Goal: Transaction & Acquisition: Subscribe to service/newsletter

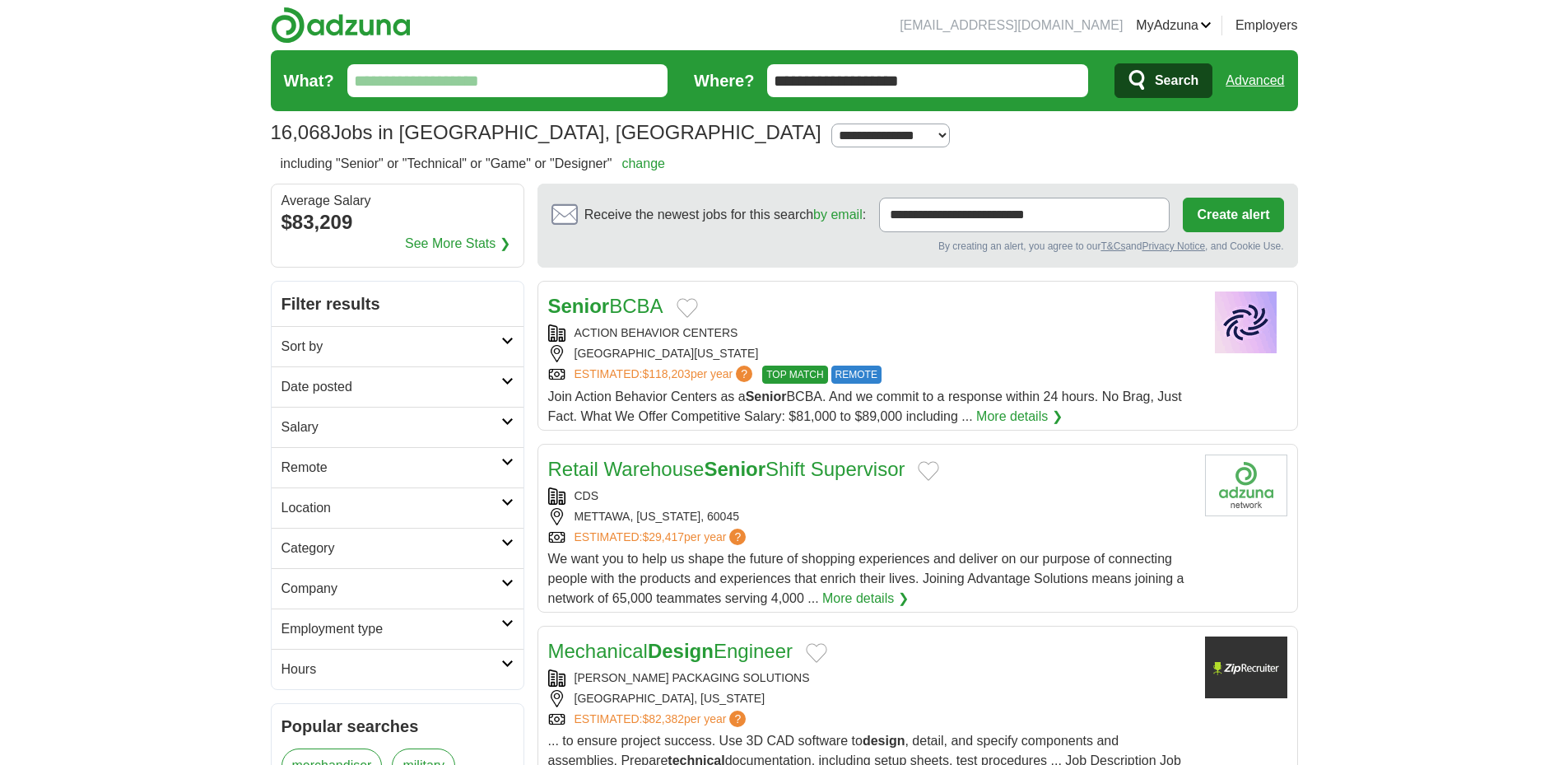
click at [379, 22] on img at bounding box center [341, 25] width 140 height 37
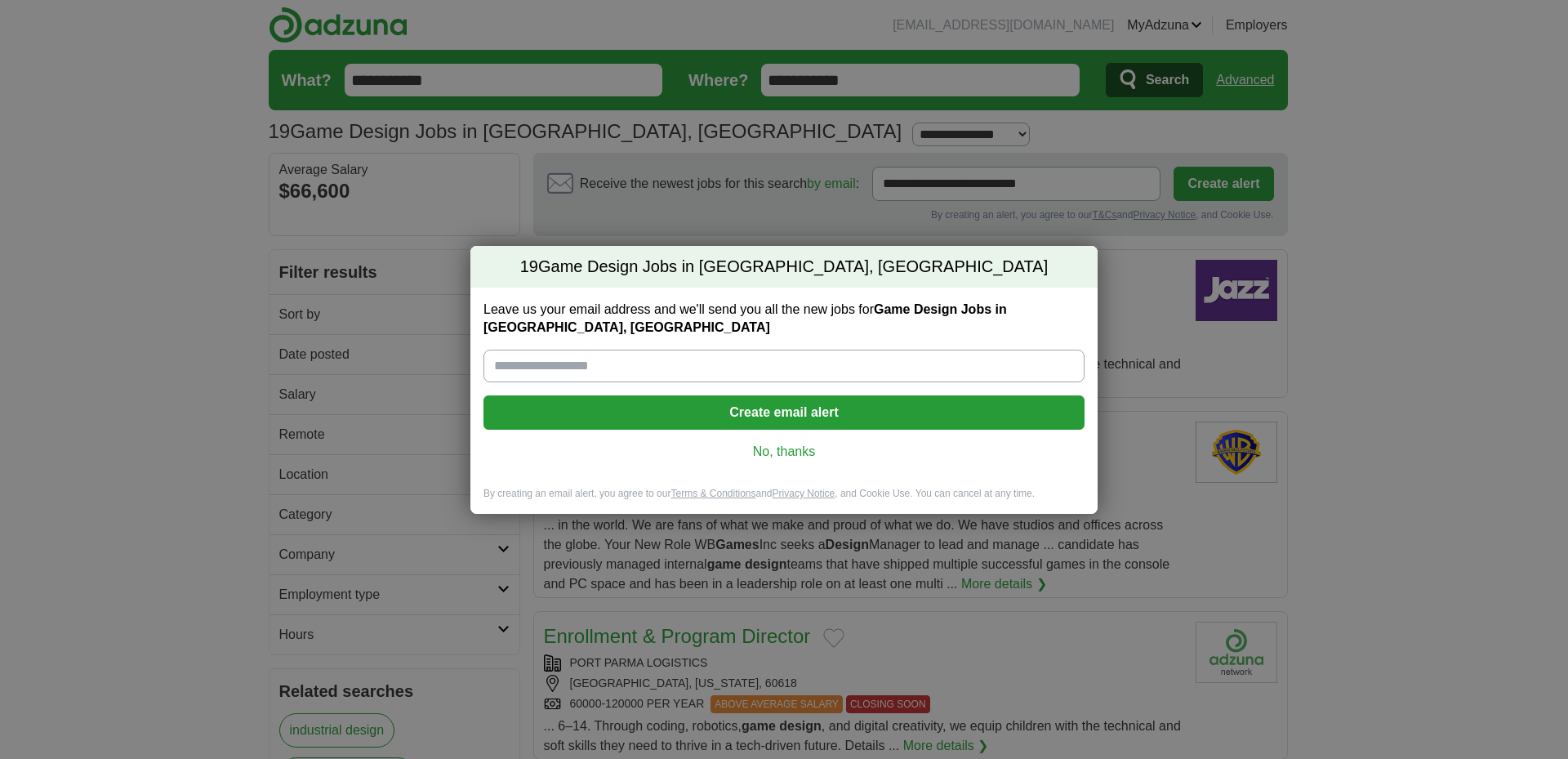
click at [752, 363] on input "Leave us your email address and we'll send you all the new jobs for Game Design…" at bounding box center [784, 366] width 601 height 33
type input "**********"
click at [803, 413] on button "Create email alert" at bounding box center [784, 413] width 601 height 34
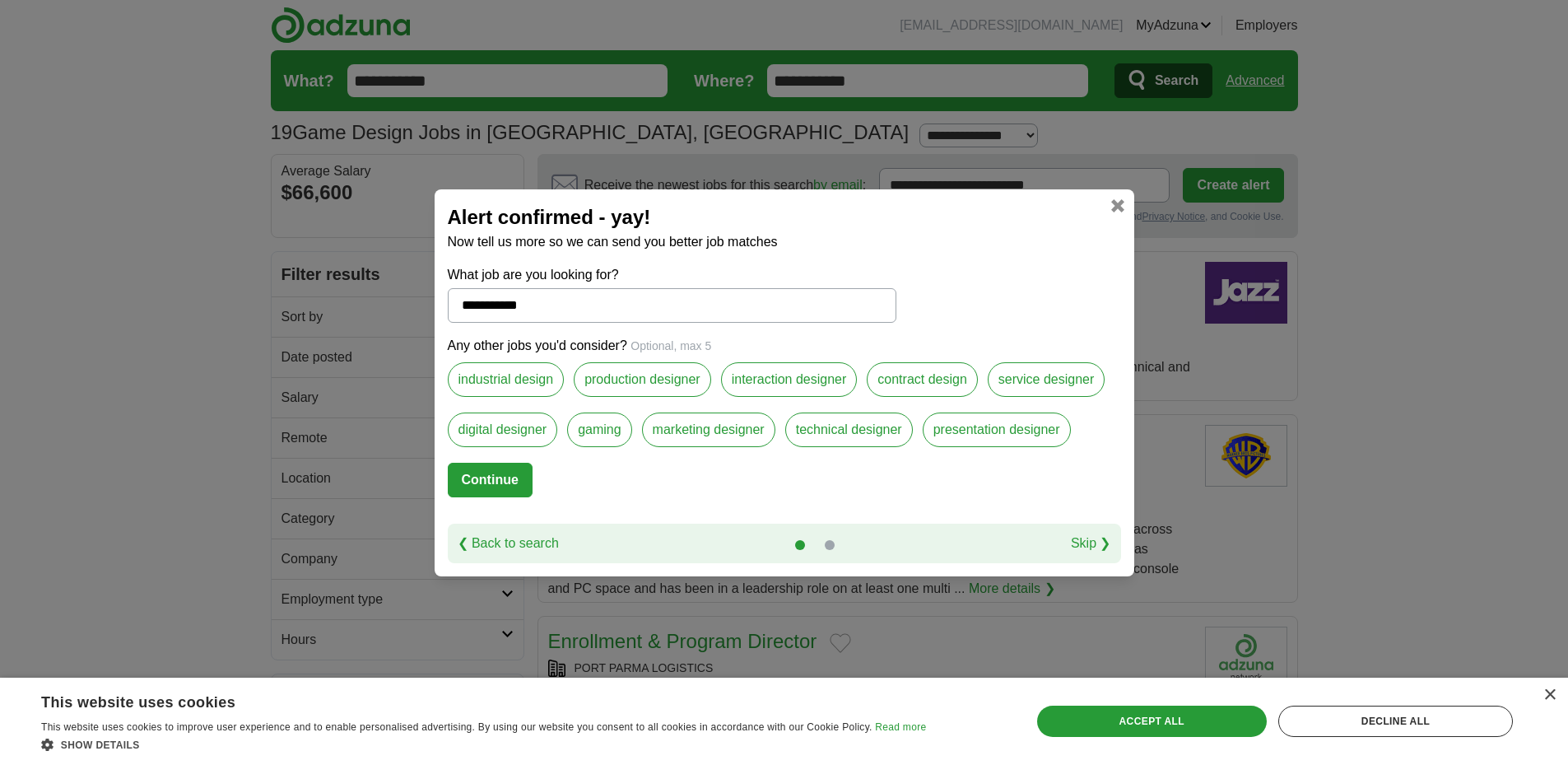
click at [512, 475] on button "Continue" at bounding box center [490, 481] width 85 height 35
select select "*"
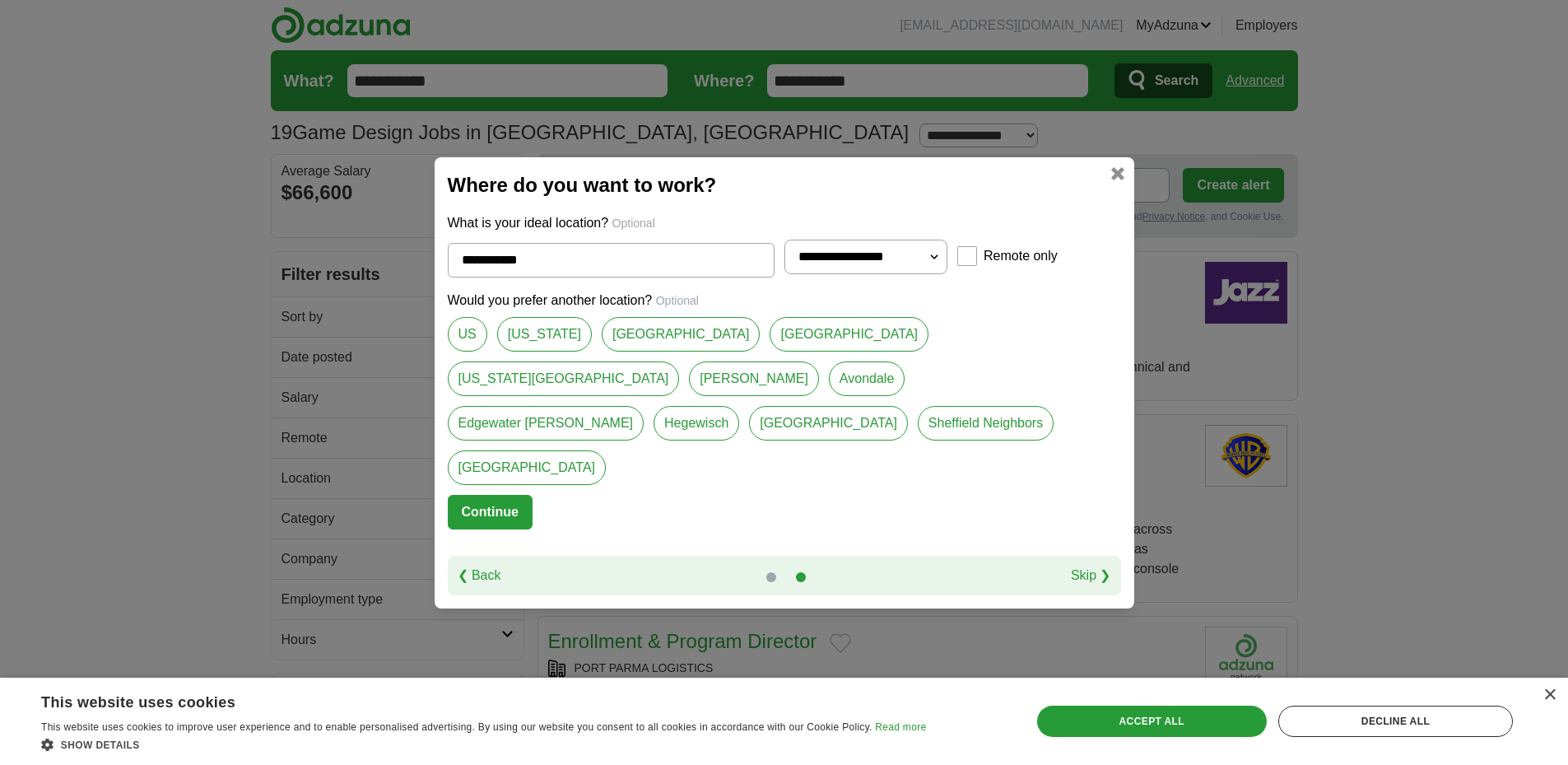
click at [510, 495] on button "Continue" at bounding box center [490, 513] width 85 height 35
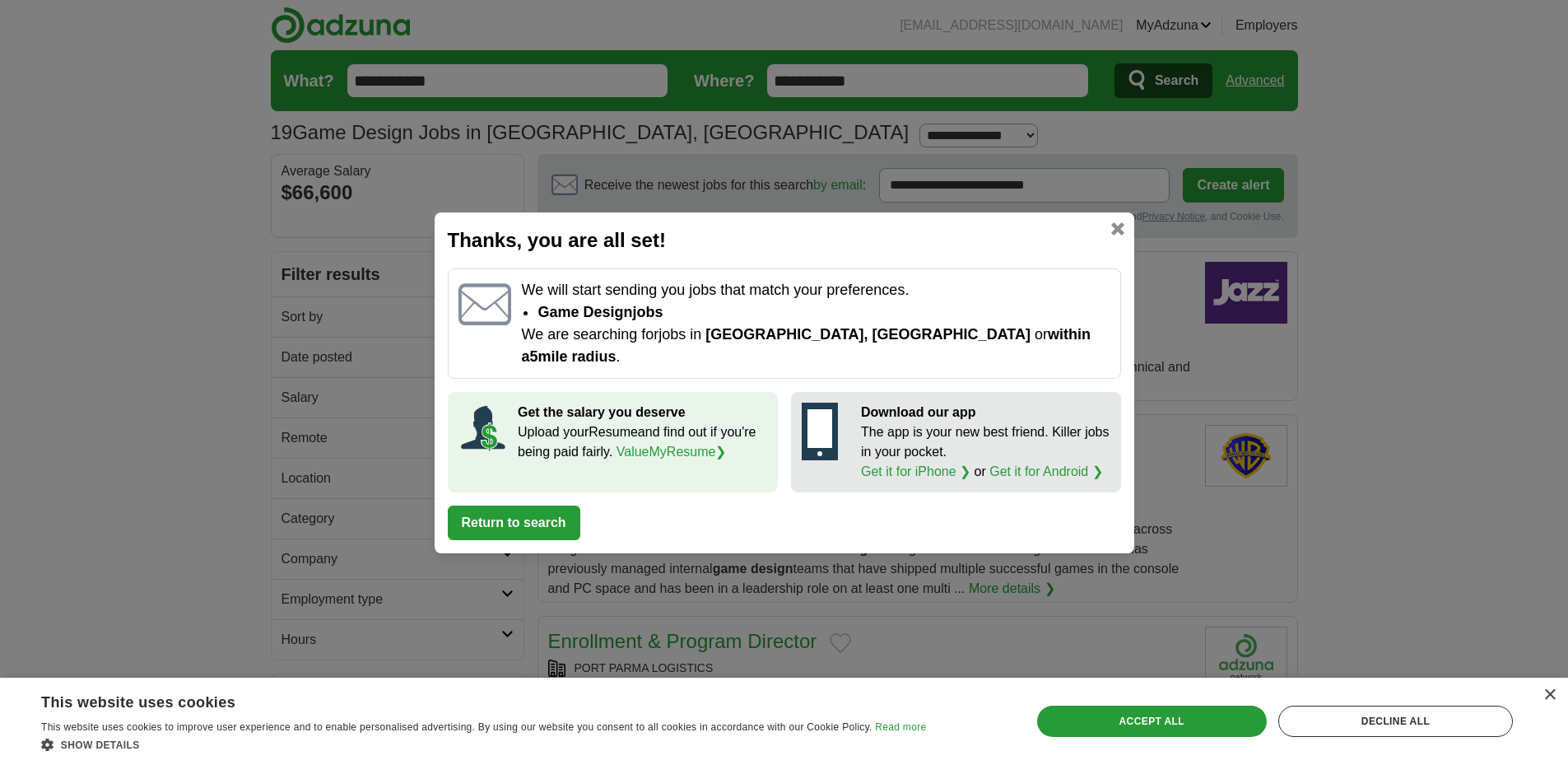
click at [563, 512] on button "Return to search" at bounding box center [514, 523] width 132 height 35
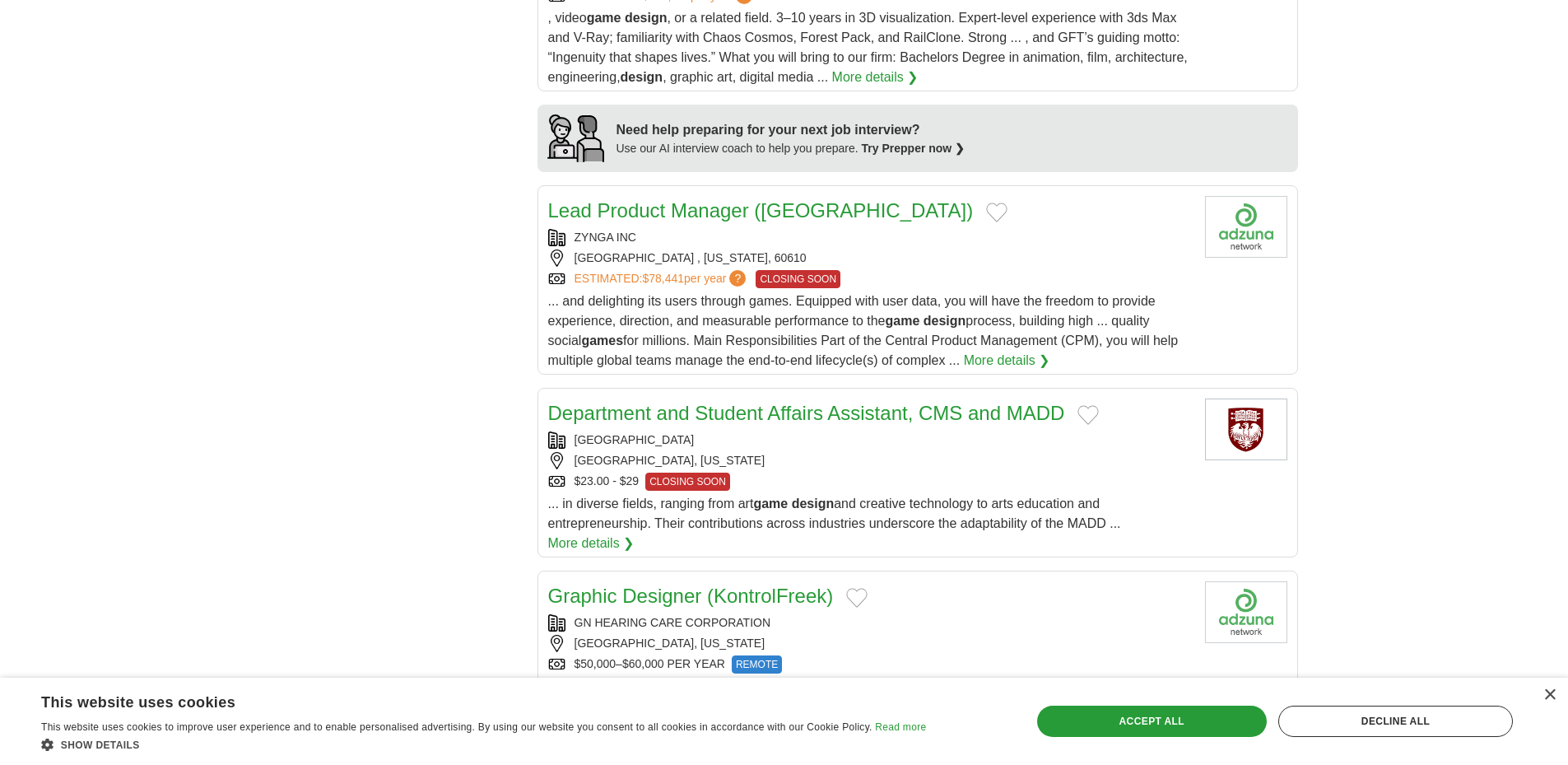
scroll to position [1400, 0]
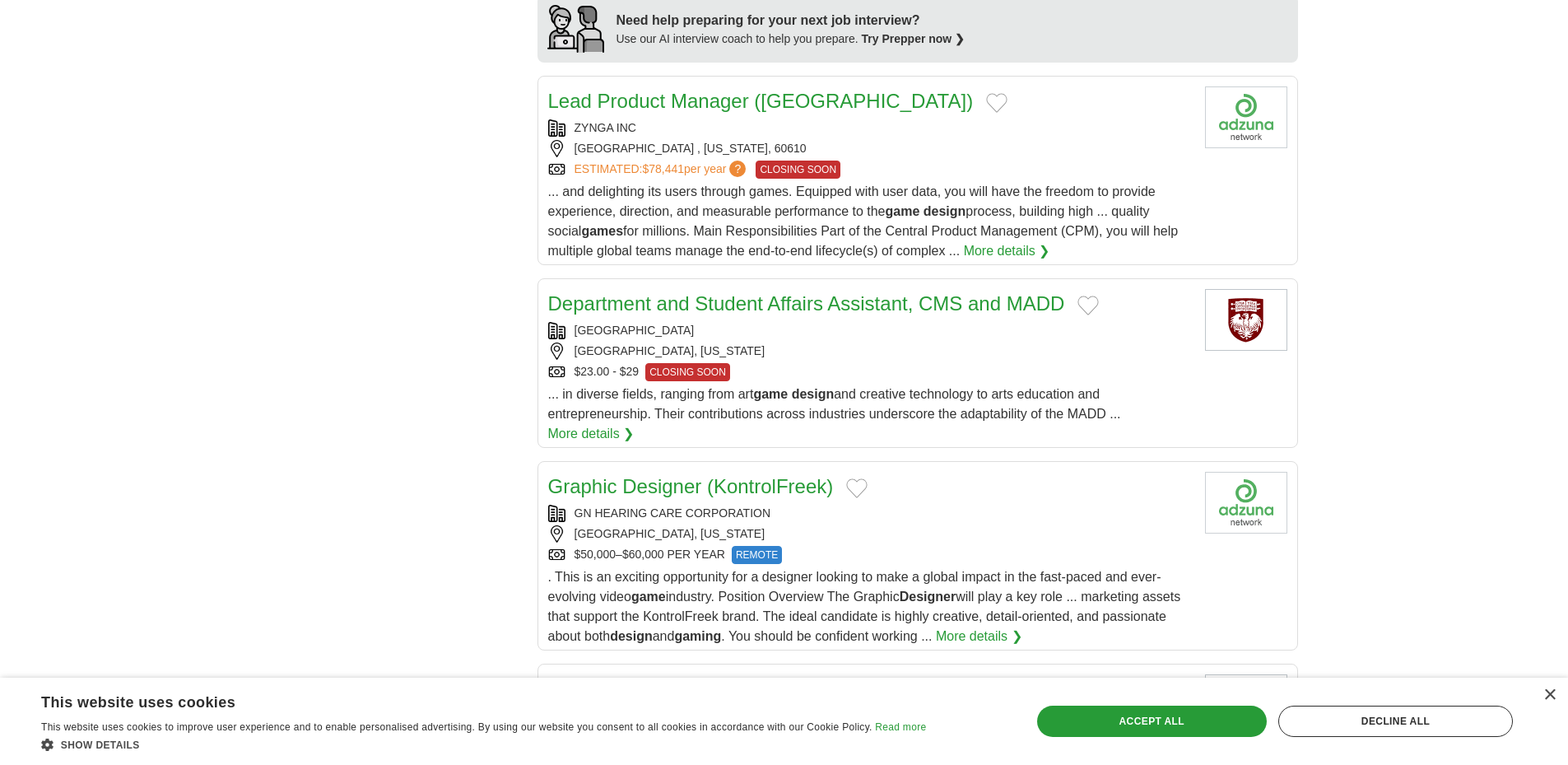
click at [798, 90] on link "Lead Product Manager ([GEOGRAPHIC_DATA])" at bounding box center [760, 101] width 426 height 22
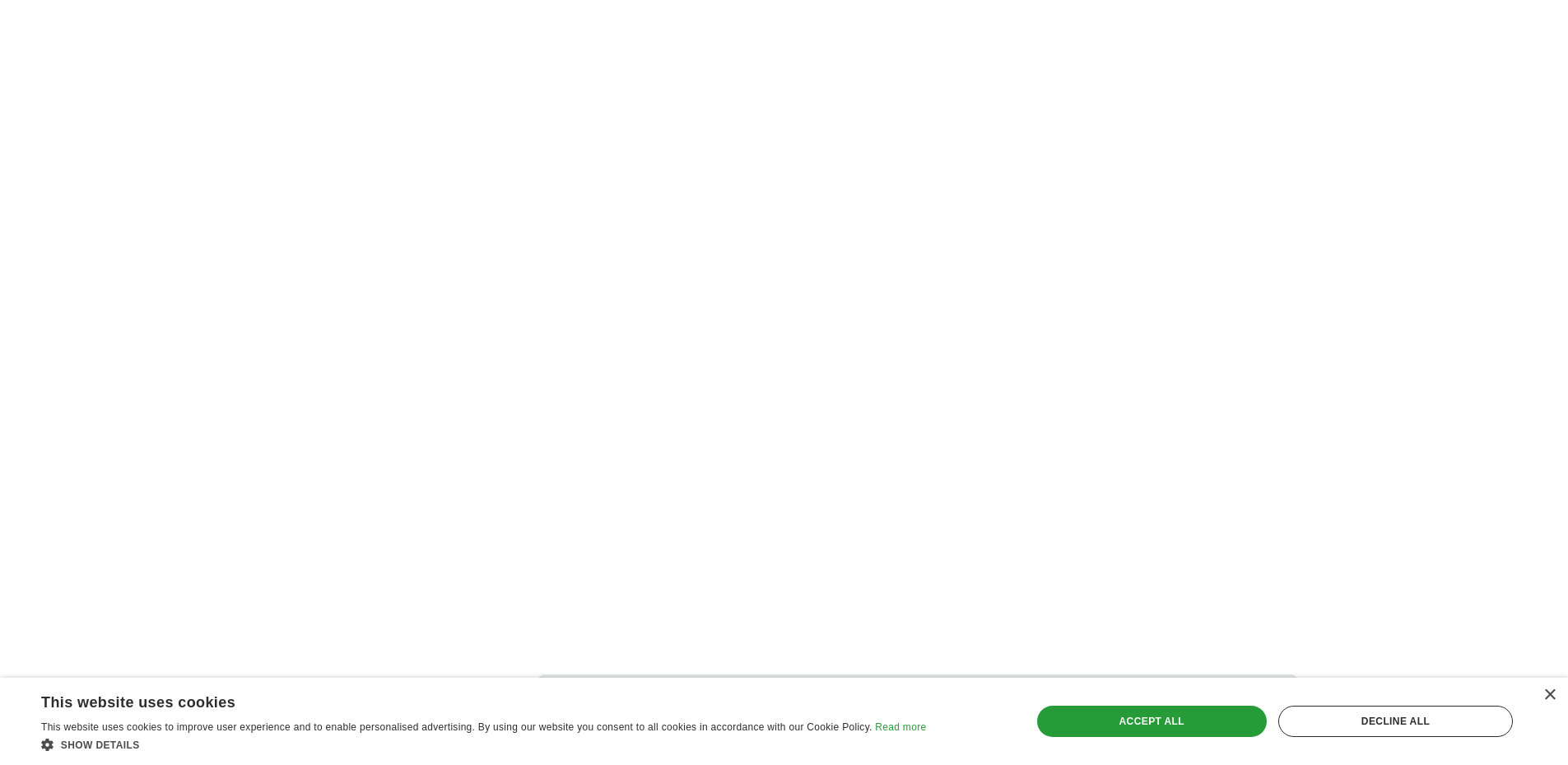
scroll to position [2388, 0]
